Goal: Information Seeking & Learning: Learn about a topic

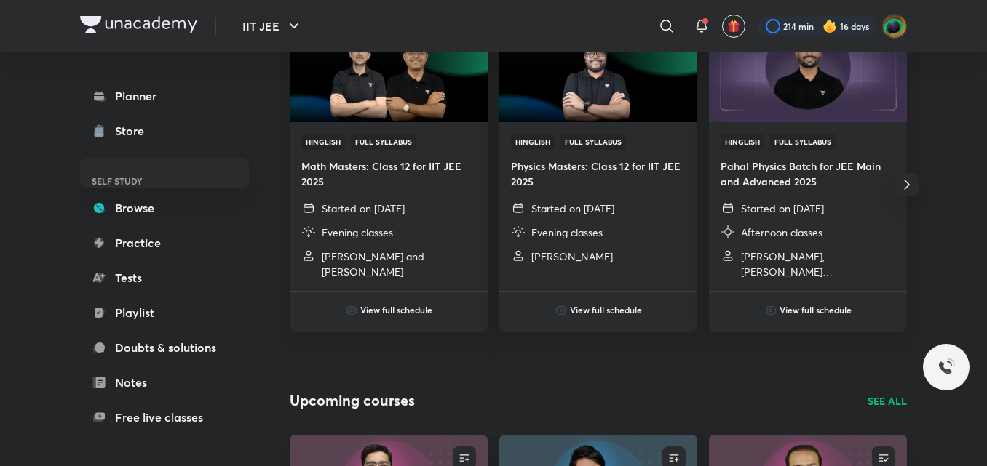
scroll to position [852, 0]
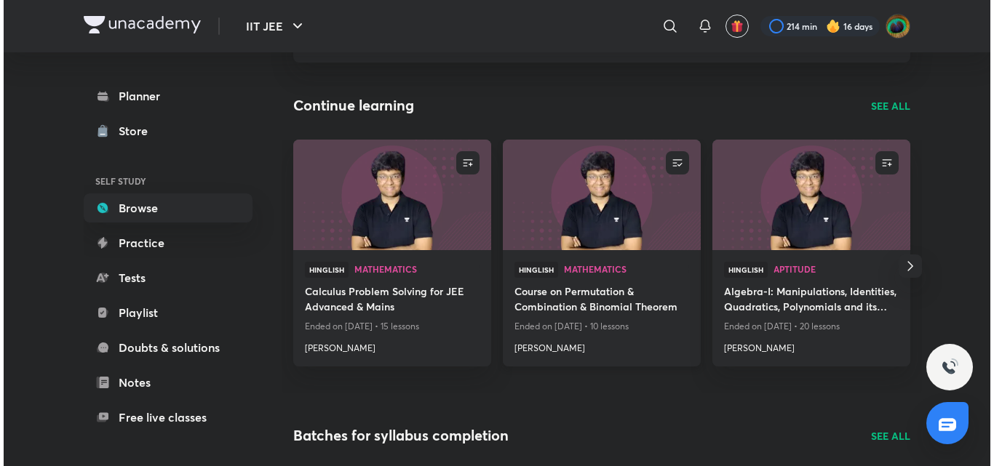
scroll to position [124, 0]
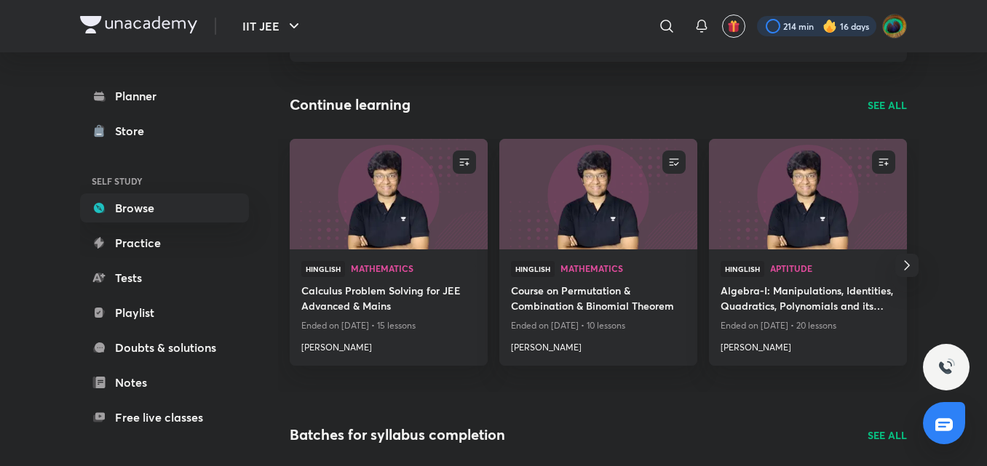
click at [771, 28] on div at bounding box center [816, 26] width 119 height 20
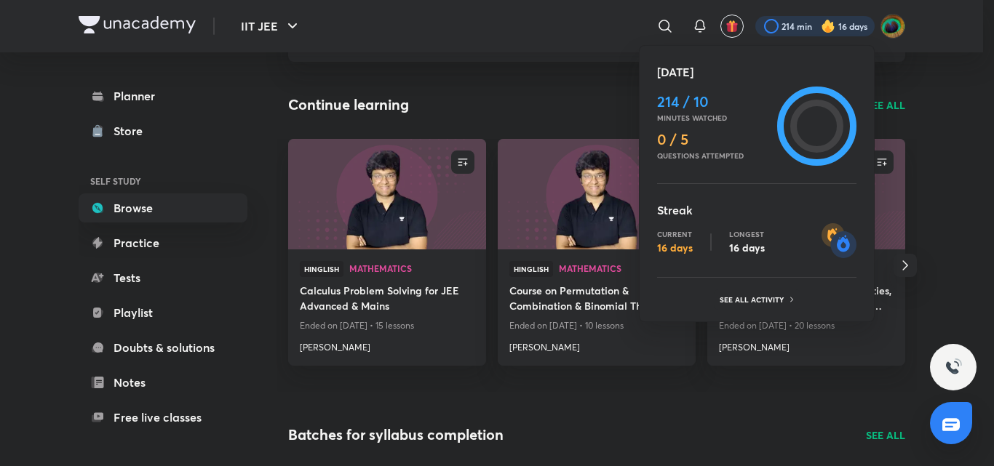
click at [687, 106] on h4 "214 / 10" at bounding box center [714, 101] width 114 height 17
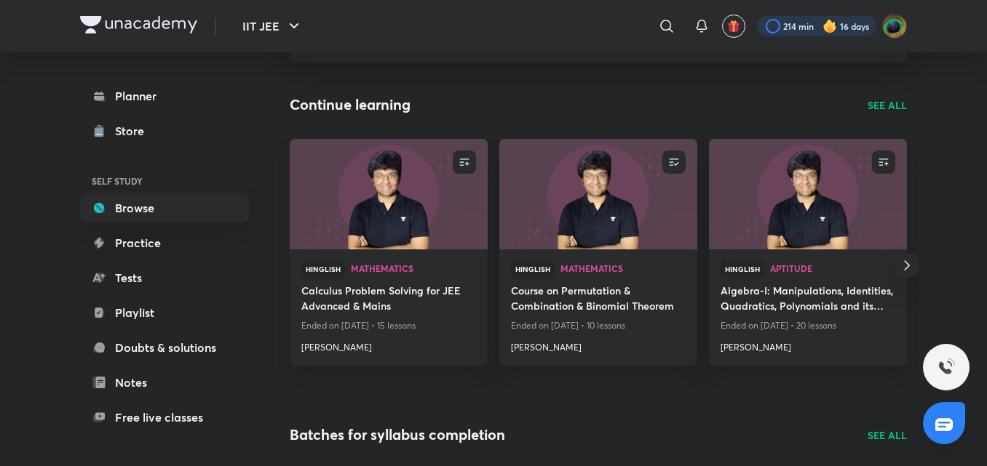
click at [785, 29] on div at bounding box center [816, 26] width 119 height 20
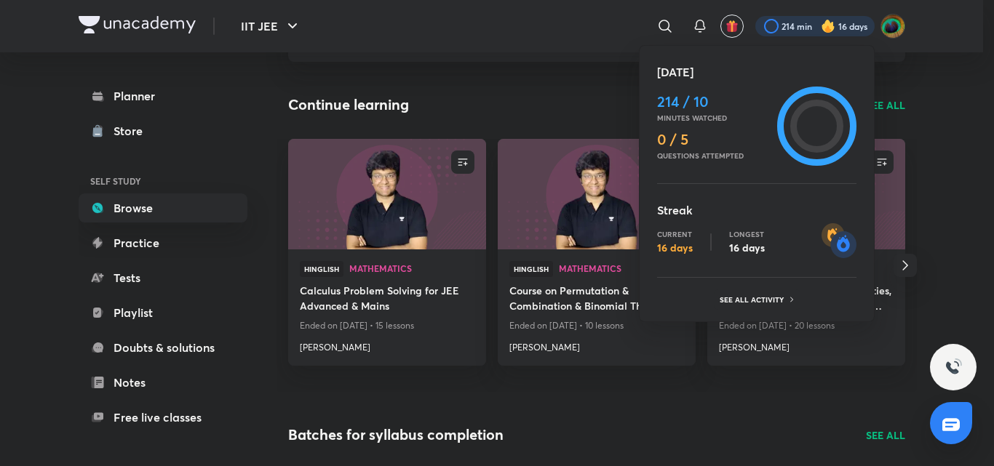
click at [798, 134] on circle at bounding box center [817, 126] width 47 height 47
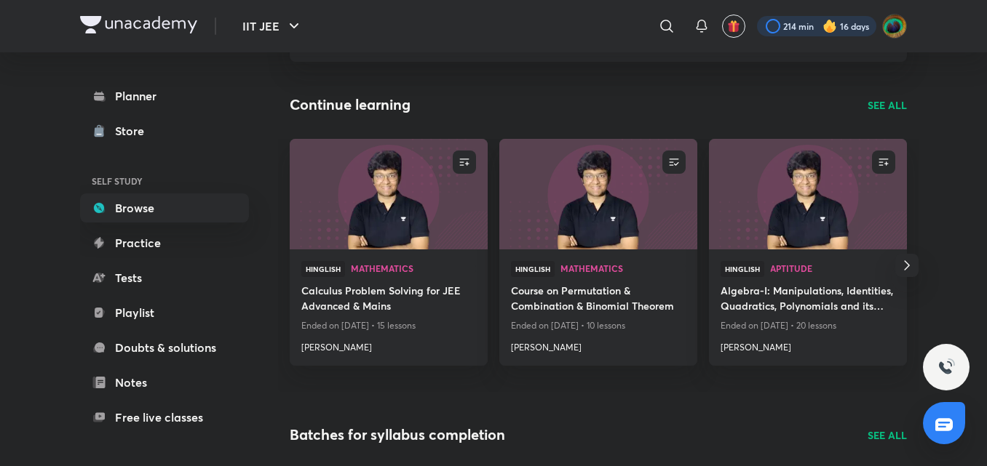
click at [772, 28] on div at bounding box center [816, 26] width 119 height 20
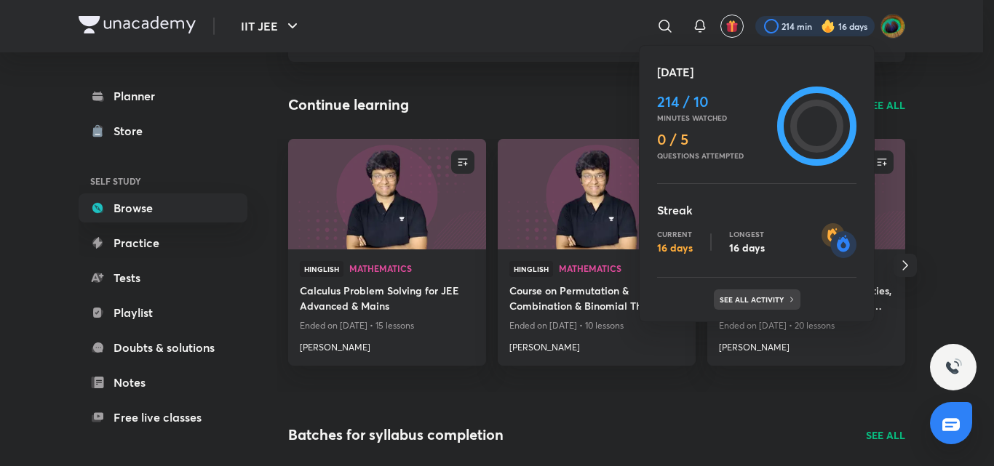
click at [733, 307] on div "See all activity" at bounding box center [757, 300] width 87 height 20
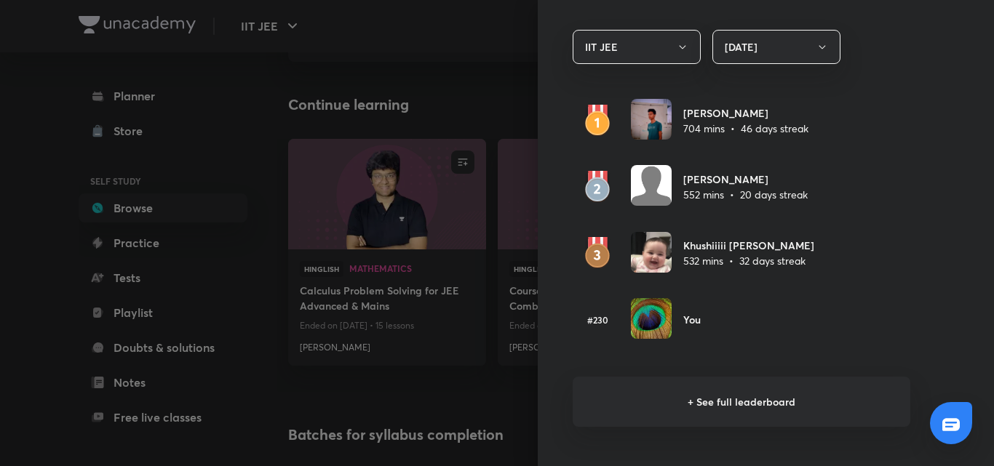
scroll to position [857, 0]
click at [648, 402] on h6 "+ See full leaderboard" at bounding box center [742, 401] width 338 height 50
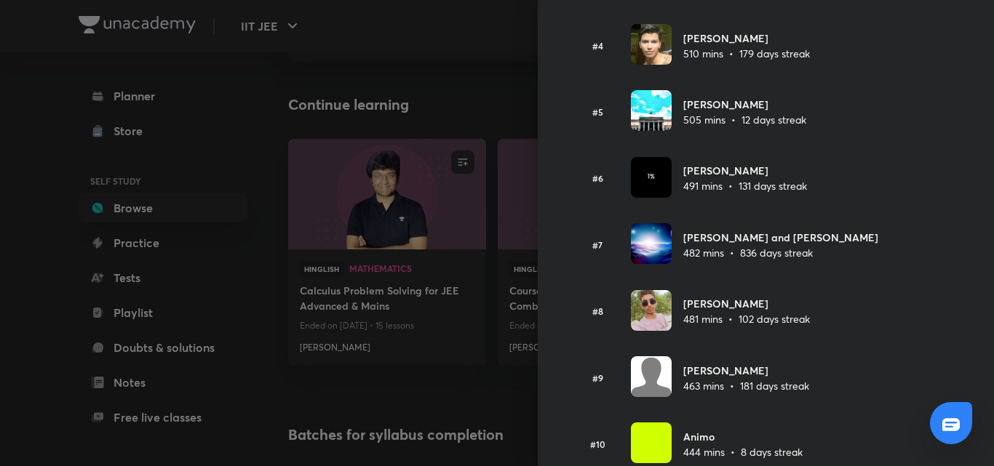
scroll to position [0, 0]
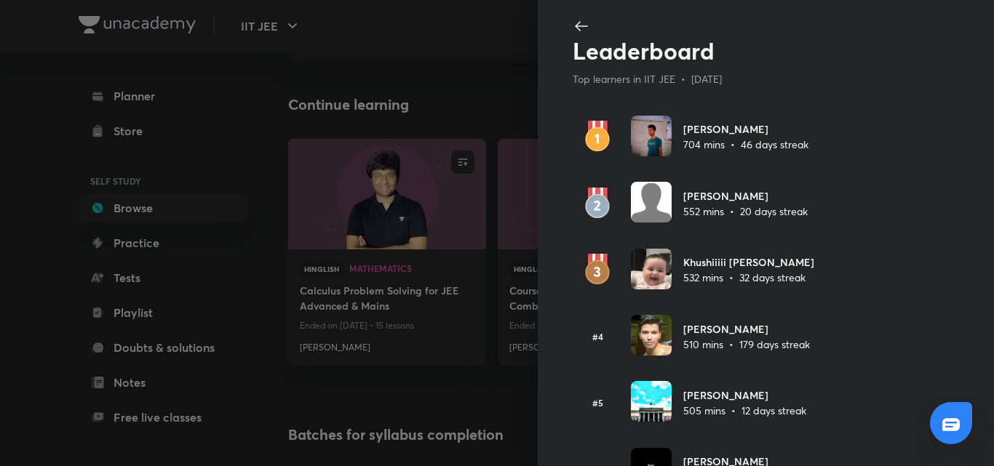
click at [637, 143] on img at bounding box center [651, 136] width 41 height 41
click at [711, 127] on h6 "Ashutosh Kumar" at bounding box center [745, 129] width 125 height 15
click at [636, 275] on img at bounding box center [651, 269] width 41 height 41
click at [647, 210] on img at bounding box center [651, 202] width 41 height 41
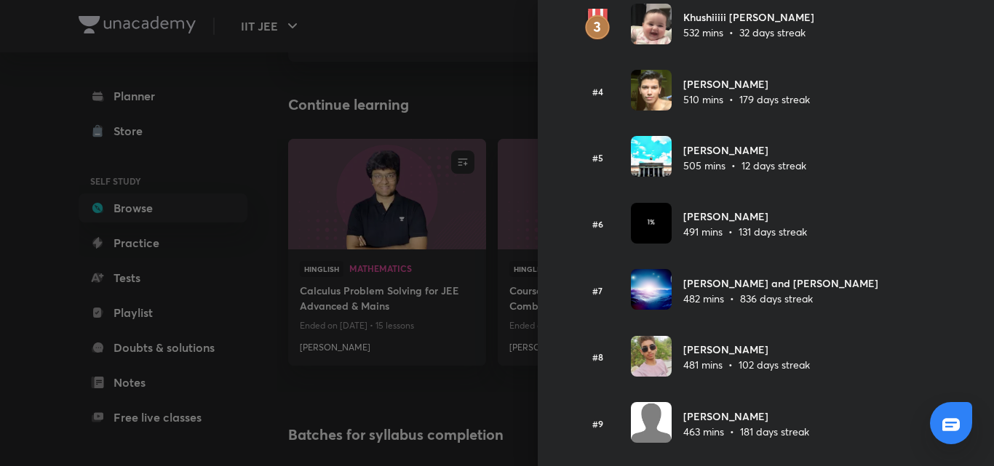
scroll to position [245, 0]
click at [632, 226] on img at bounding box center [651, 223] width 41 height 41
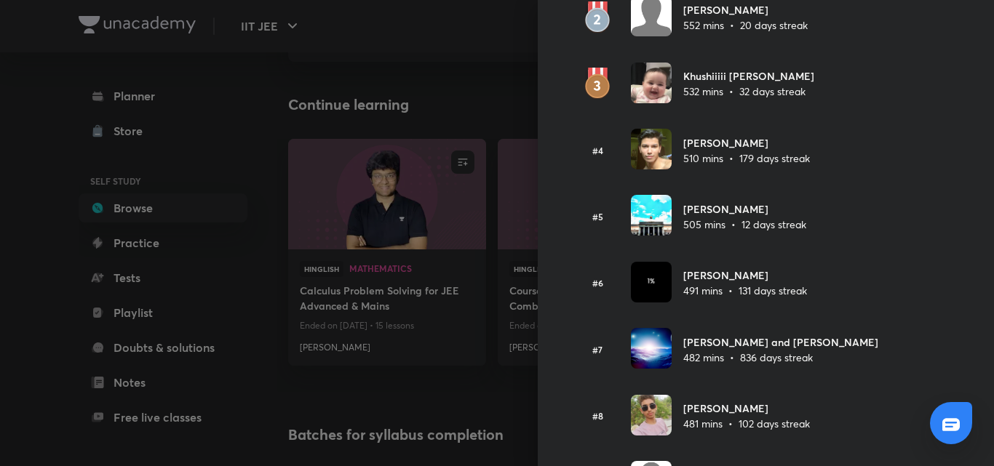
scroll to position [0, 0]
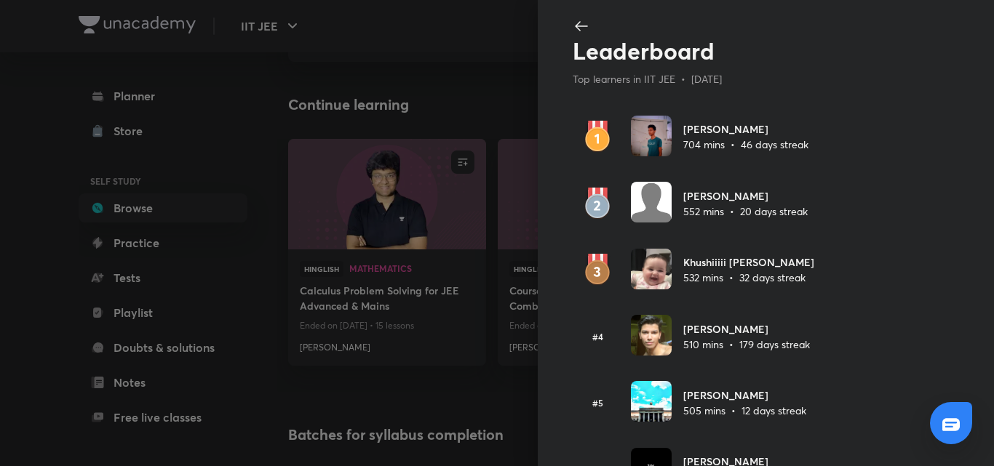
click at [573, 20] on icon at bounding box center [581, 25] width 17 height 17
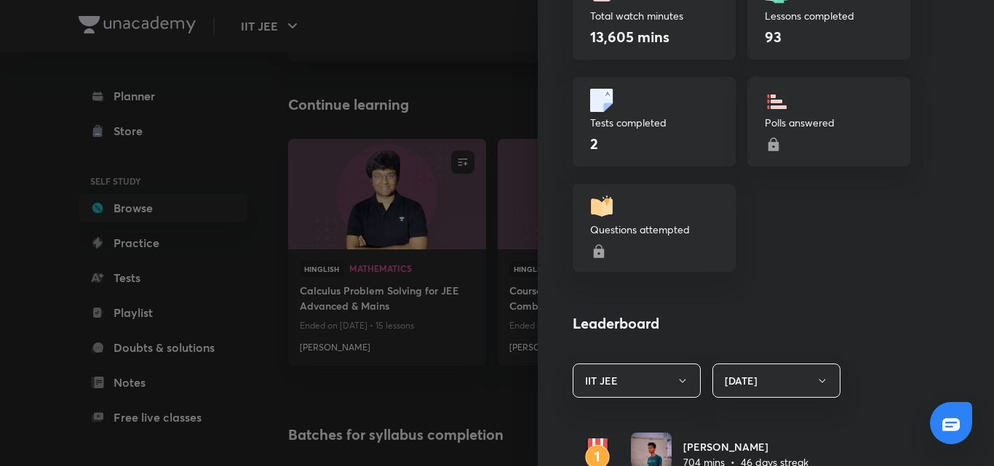
scroll to position [523, 0]
click at [624, 238] on div "Questions attempted" at bounding box center [654, 227] width 163 height 88
click at [594, 250] on icon at bounding box center [599, 250] width 10 height 13
click at [768, 143] on icon at bounding box center [773, 143] width 10 height 13
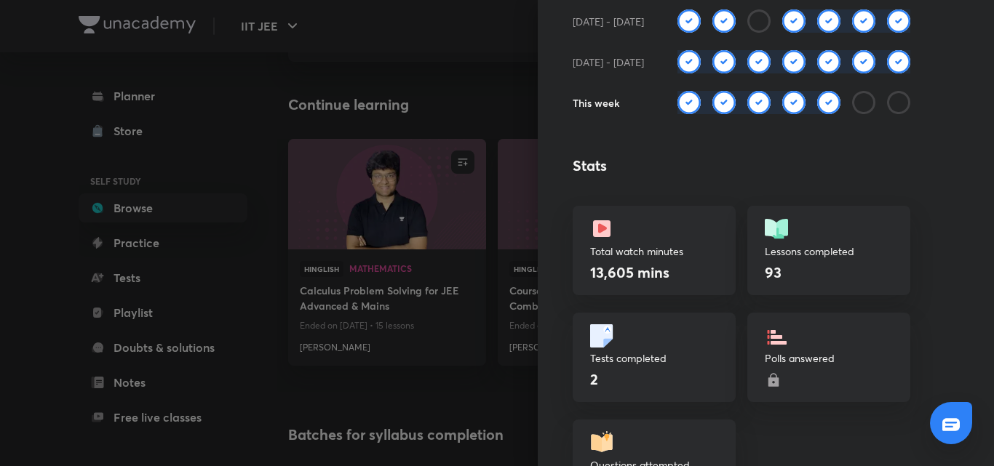
scroll to position [285, 0]
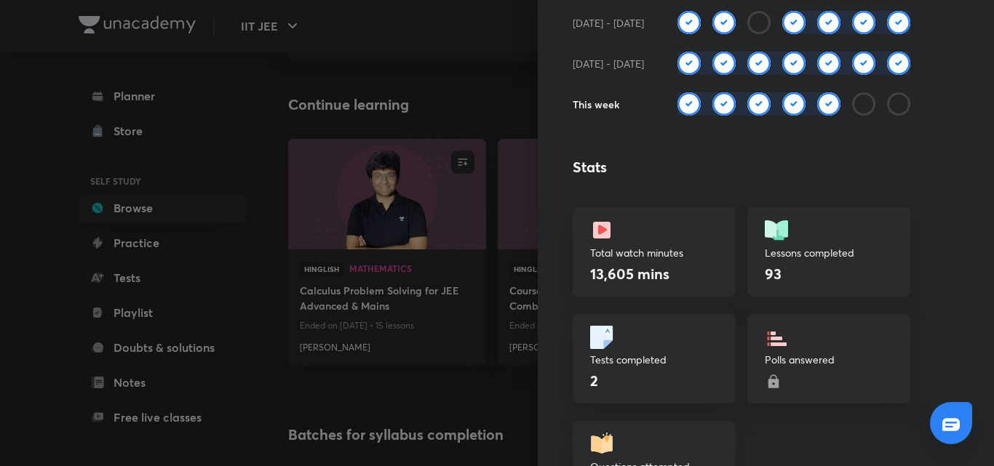
click at [767, 247] on p "Lessons completed" at bounding box center [829, 252] width 128 height 15
click at [662, 252] on p "Total watch minutes" at bounding box center [654, 252] width 128 height 15
drag, startPoint x: 620, startPoint y: 271, endPoint x: 579, endPoint y: 276, distance: 41.1
click at [590, 276] on h4 "13,605 mins" at bounding box center [629, 274] width 79 height 20
click at [729, 245] on div "Learning streak Watch 10 mins to achieve the daily goal Current 16 days Longest…" at bounding box center [766, 233] width 456 height 466
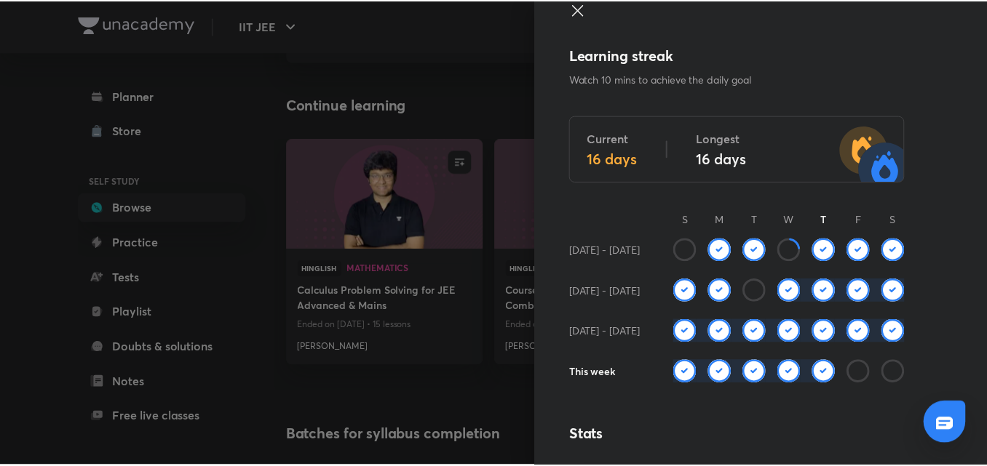
scroll to position [16, 0]
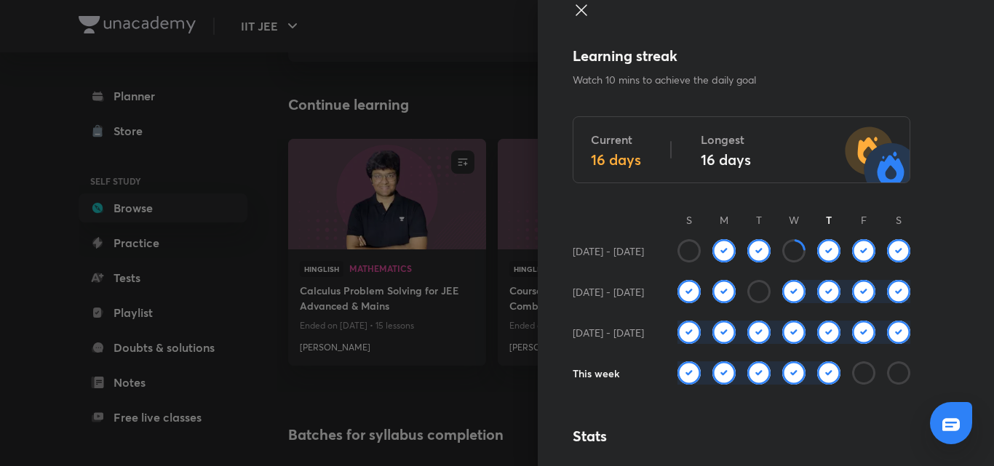
click at [782, 294] on img at bounding box center [793, 291] width 23 height 23
click at [817, 294] on img at bounding box center [828, 291] width 23 height 23
click at [784, 250] on icon at bounding box center [793, 250] width 23 height 23
drag, startPoint x: 776, startPoint y: 213, endPoint x: 796, endPoint y: 210, distance: 20.6
click at [796, 210] on div "Learning streak Watch 10 mins to achieve the daily goal Current 16 days Longest…" at bounding box center [766, 233] width 456 height 466
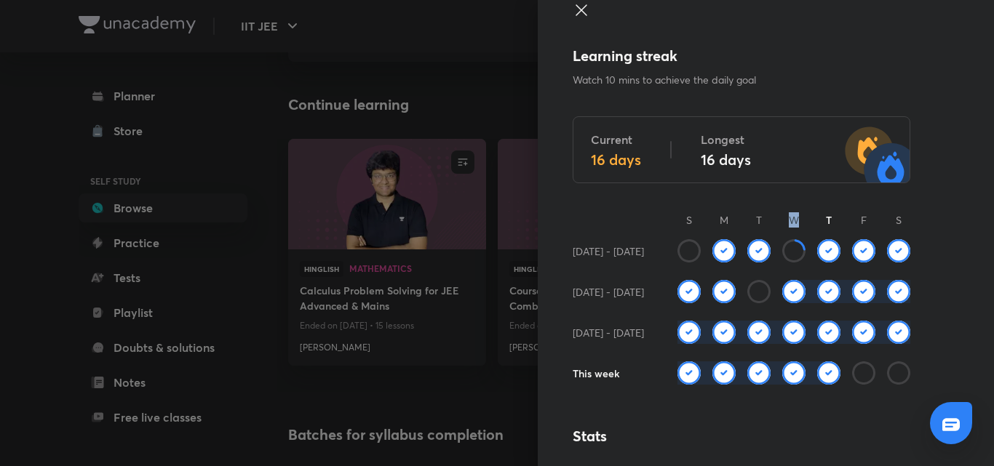
click at [796, 210] on div "Learning streak Watch 10 mins to achieve the daily goal Current 16 days Longest…" at bounding box center [766, 233] width 456 height 466
click at [951, 421] on icon at bounding box center [950, 424] width 17 height 17
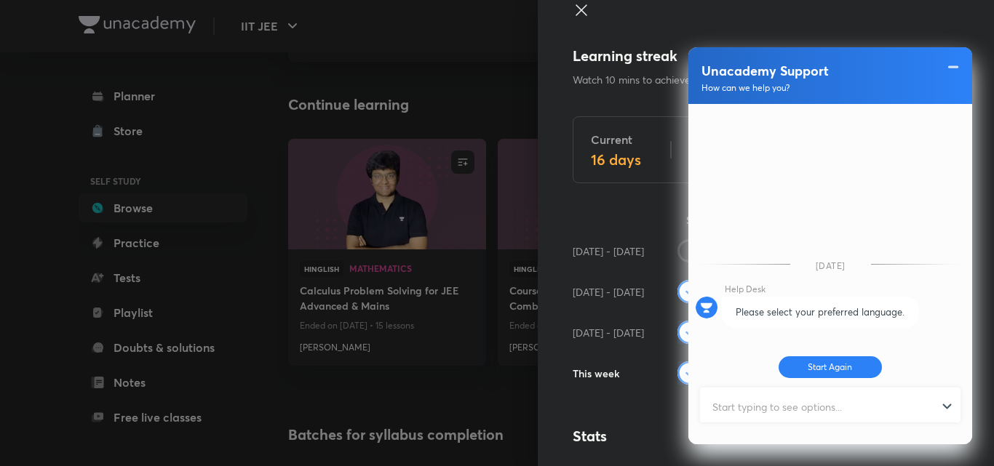
click at [652, 26] on div at bounding box center [742, 23] width 338 height 44
click at [573, 12] on icon at bounding box center [581, 9] width 17 height 17
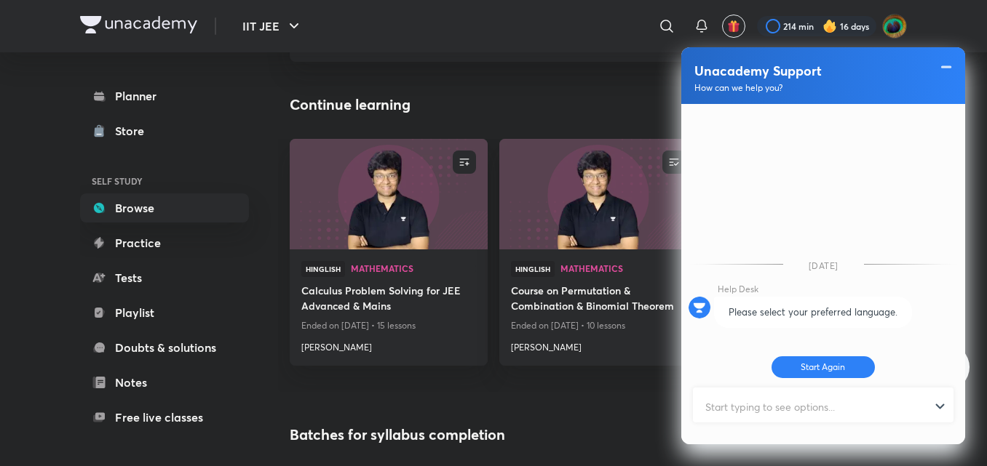
click at [566, 12] on div "​" at bounding box center [547, 26] width 268 height 35
click at [943, 64] on span at bounding box center [946, 66] width 15 height 17
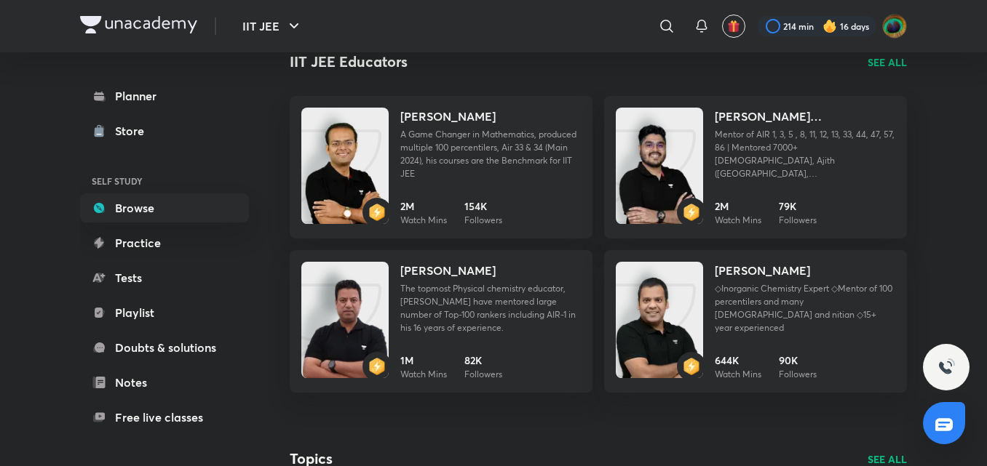
scroll to position [1581, 0]
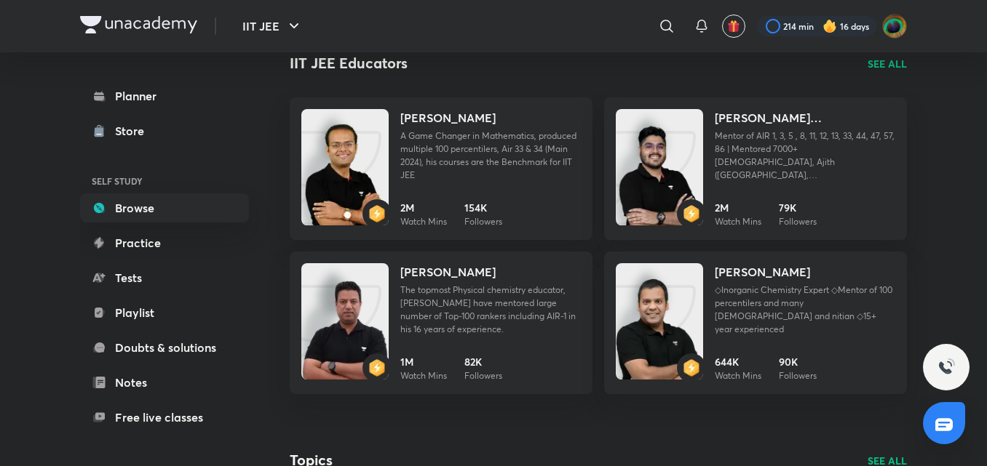
click at [571, 400] on div "Vineet Loomba A Game Changer in Mathematics, produced multiple 100 percentilers…" at bounding box center [598, 258] width 617 height 320
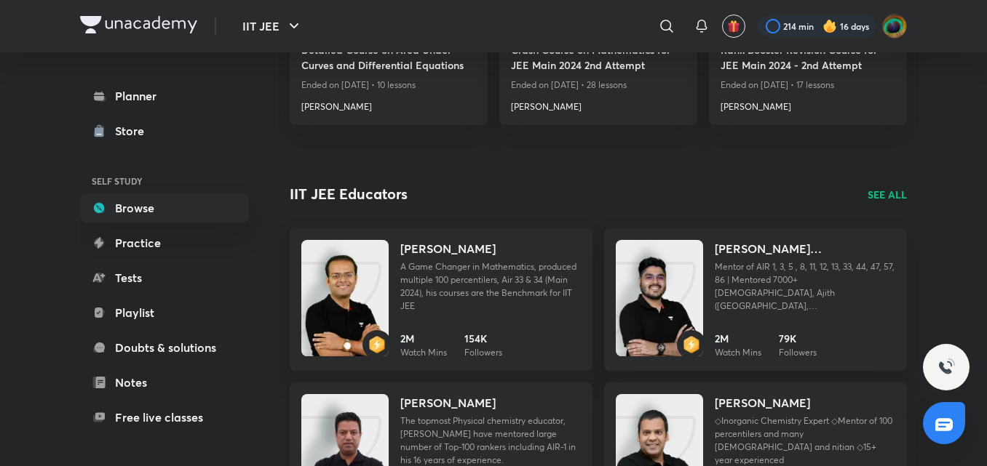
scroll to position [1449, 0]
click at [708, 285] on link "Mohammad Kashif Alam Mentor of AIR 1, 3, 5 , 8, 11, 12, 13, 33, 44, 47, 57, 86 …" at bounding box center [755, 300] width 303 height 143
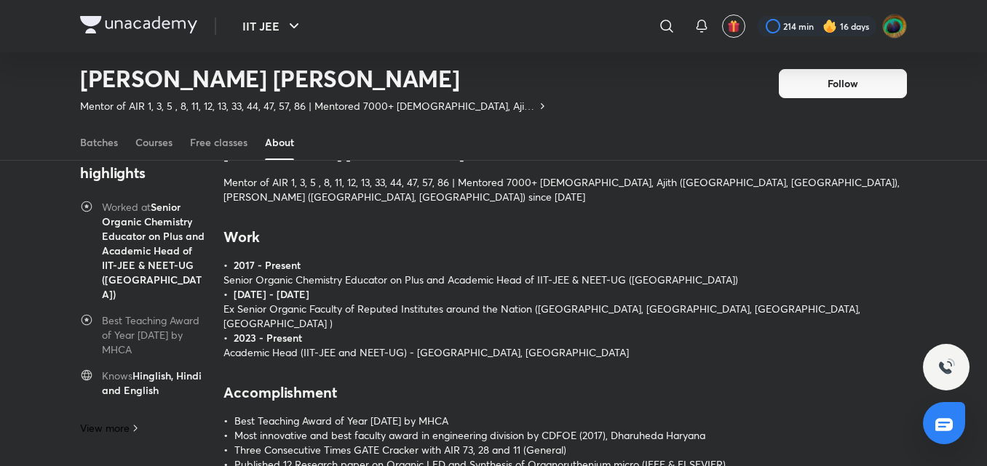
scroll to position [92, 0]
drag, startPoint x: 636, startPoint y: 186, endPoint x: 661, endPoint y: 190, distance: 25.1
click at [661, 190] on p "Mentor of AIR 1, 3, 5 , 8, 11, 12, 13, 33, 44, 47, 57, 86 | Mentored 7000+ [DEM…" at bounding box center [564, 190] width 683 height 29
click at [728, 303] on p "Ex Senior Organic Faculty of Reputed Institutes around the Nation (Delhi, Rajas…" at bounding box center [564, 317] width 683 height 29
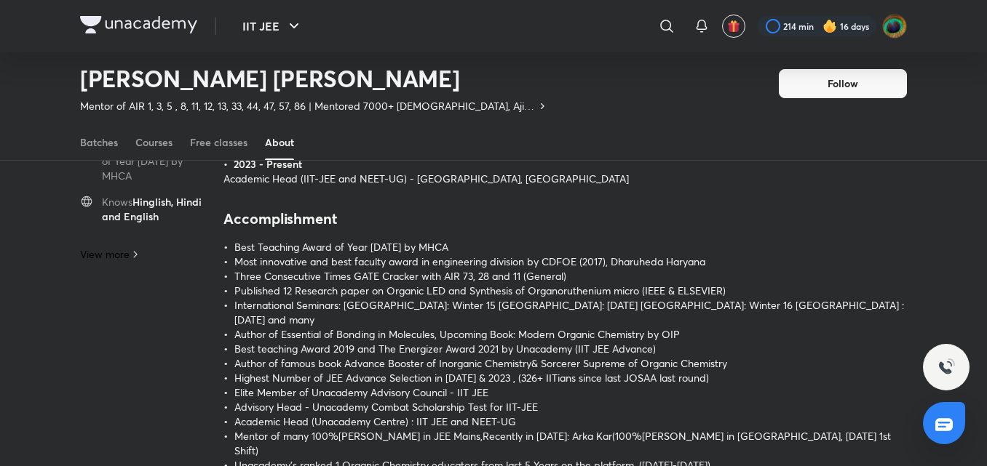
scroll to position [0, 0]
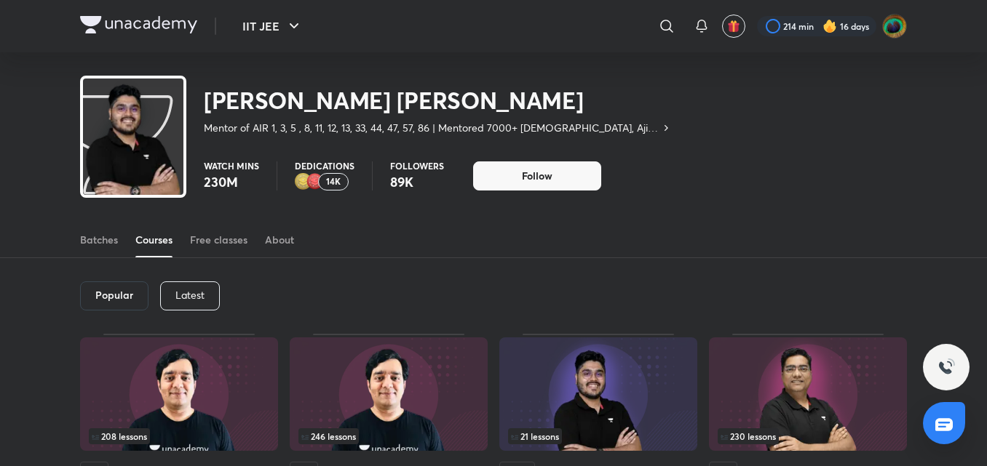
click at [108, 22] on img at bounding box center [138, 24] width 117 height 17
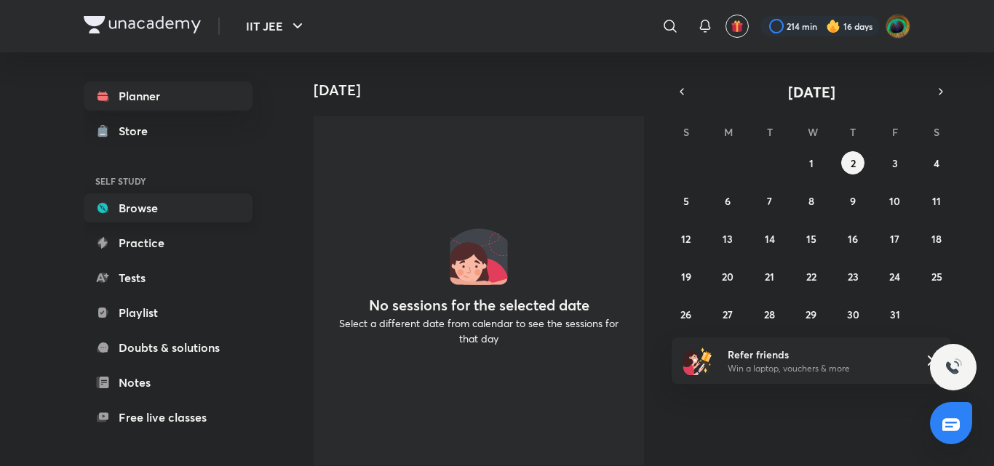
click at [183, 200] on link "Browse" at bounding box center [168, 208] width 169 height 29
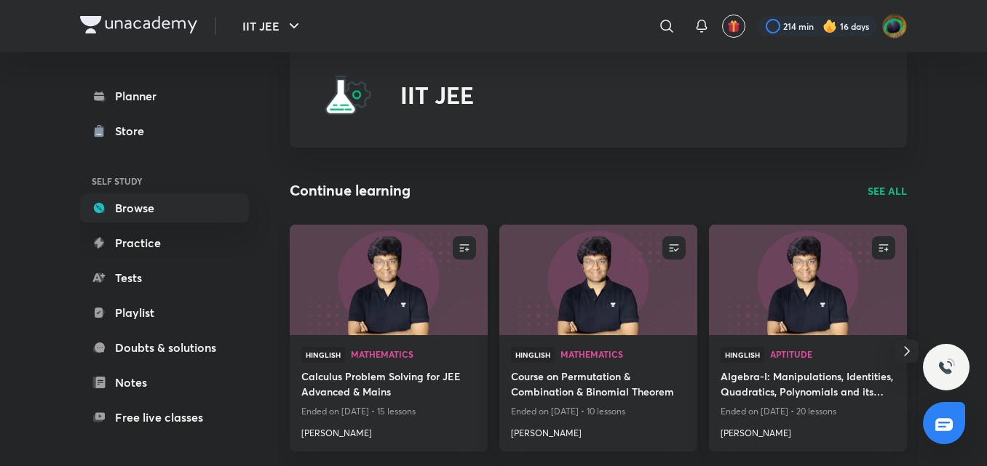
scroll to position [41, 0]
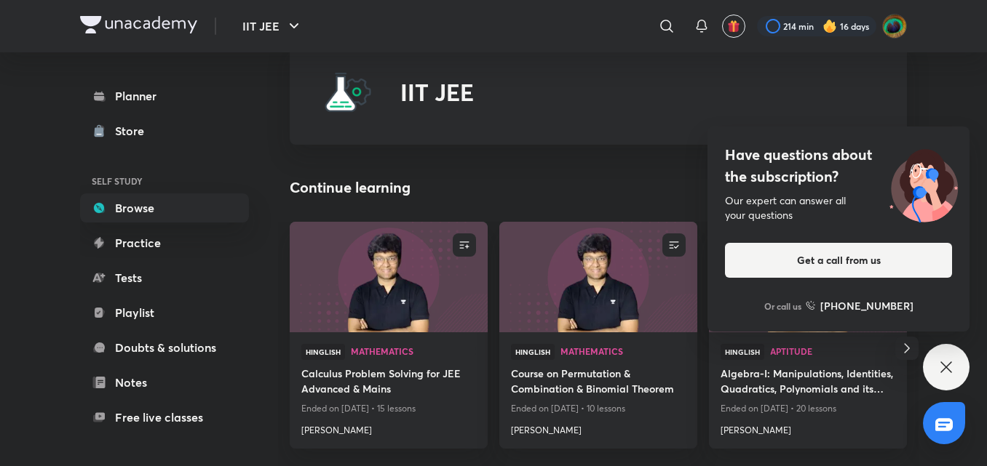
click at [946, 362] on icon at bounding box center [945, 367] width 17 height 17
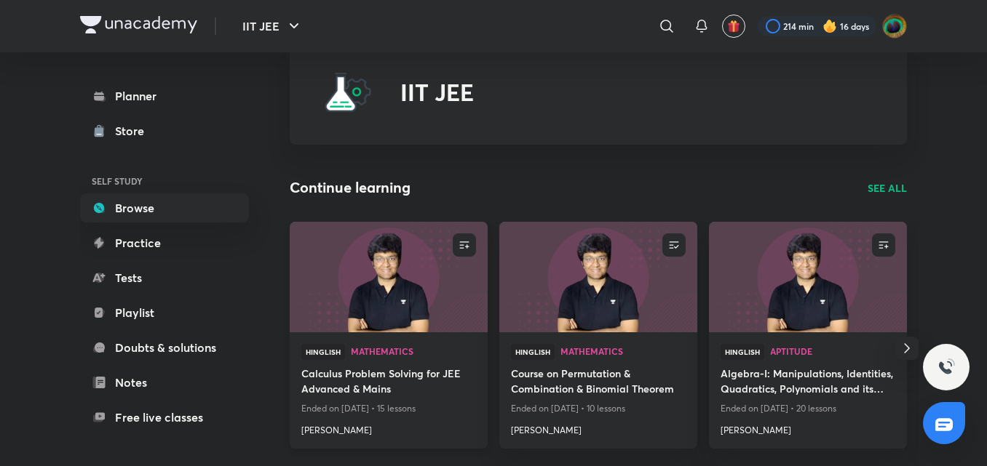
click at [385, 424] on h4 "Sandal Agarwal" at bounding box center [388, 427] width 175 height 19
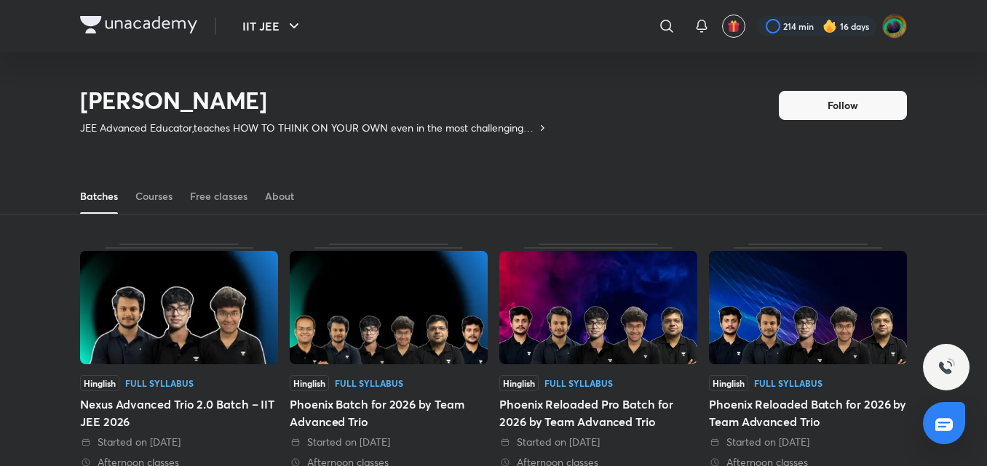
scroll to position [95, 0]
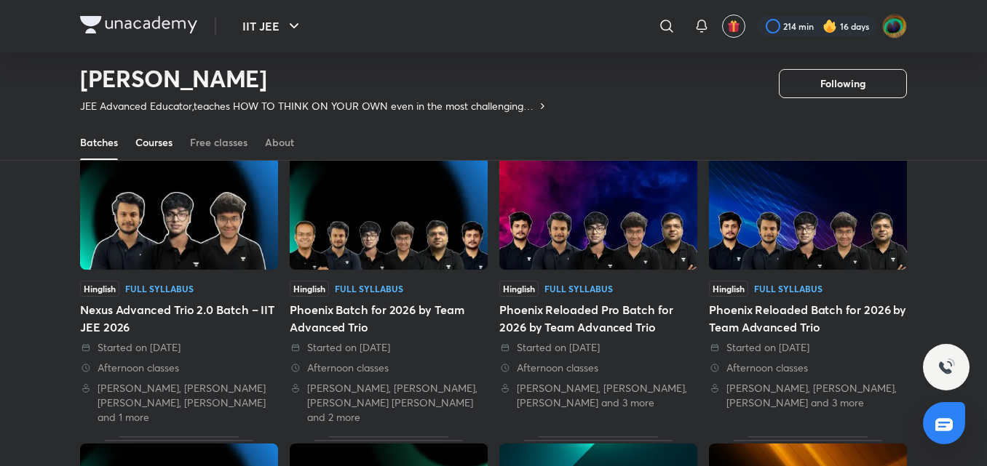
click at [169, 148] on div "Courses" at bounding box center [153, 142] width 37 height 15
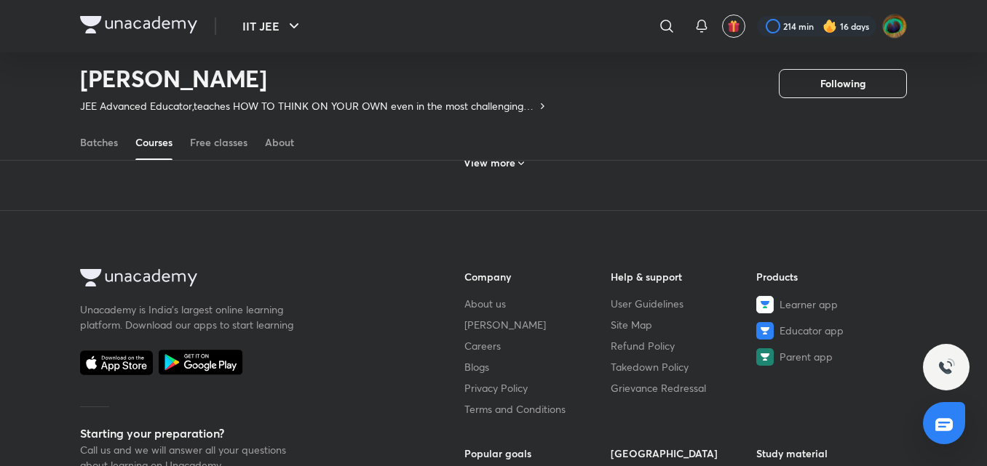
scroll to position [881, 0]
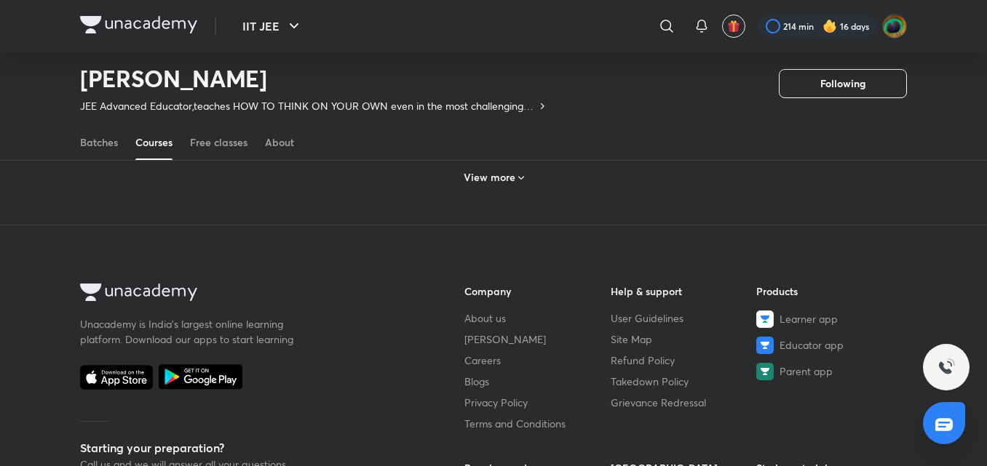
click at [432, 187] on div "View more" at bounding box center [493, 176] width 827 height 38
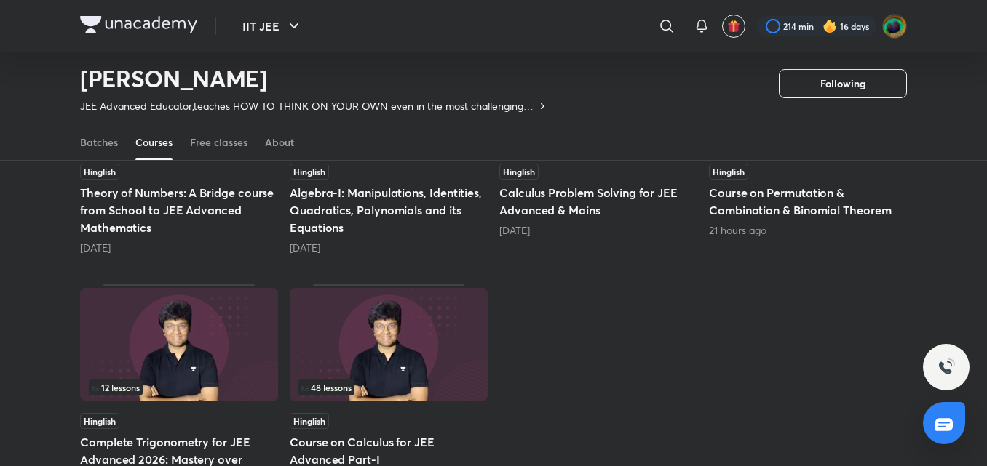
scroll to position [754, 0]
click at [575, 195] on h5 "Calculus Problem Solving for JEE Advanced & Mains" at bounding box center [598, 200] width 198 height 35
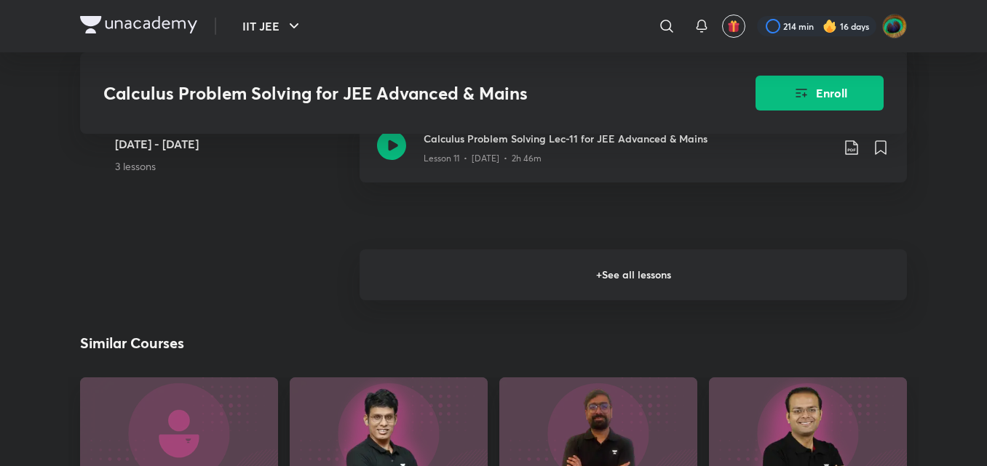
scroll to position [1840, 0]
click at [547, 287] on h6 "+ See all lessons" at bounding box center [632, 273] width 547 height 51
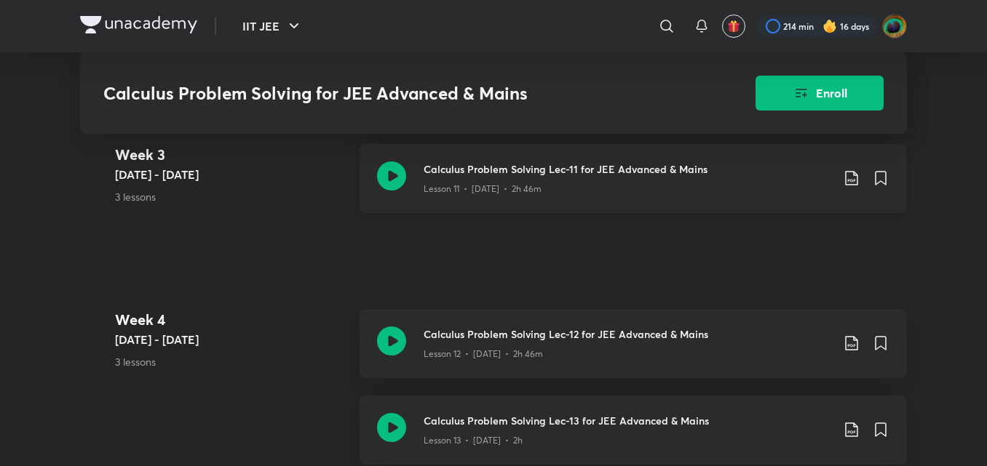
scroll to position [1808, 0]
